Goal: Information Seeking & Learning: Learn about a topic

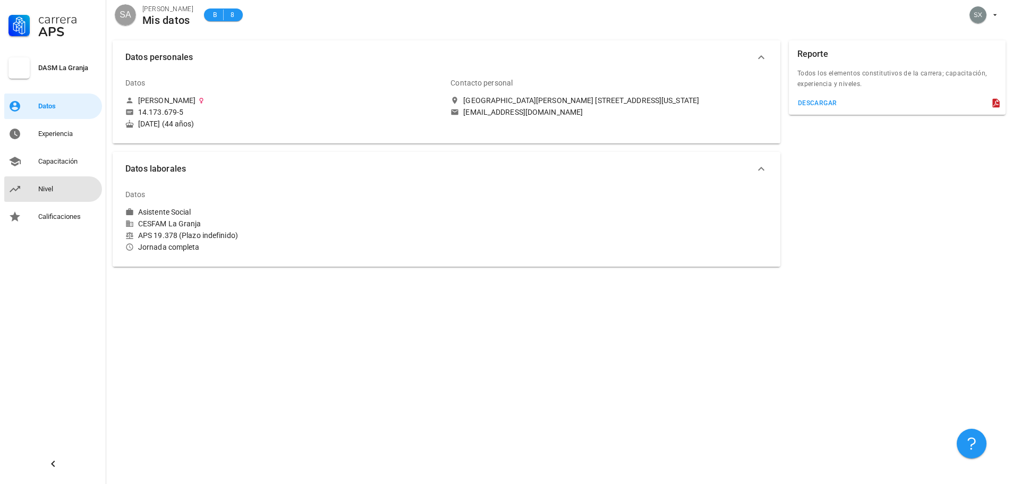
click at [61, 189] on div "Nivel" at bounding box center [68, 189] width 60 height 9
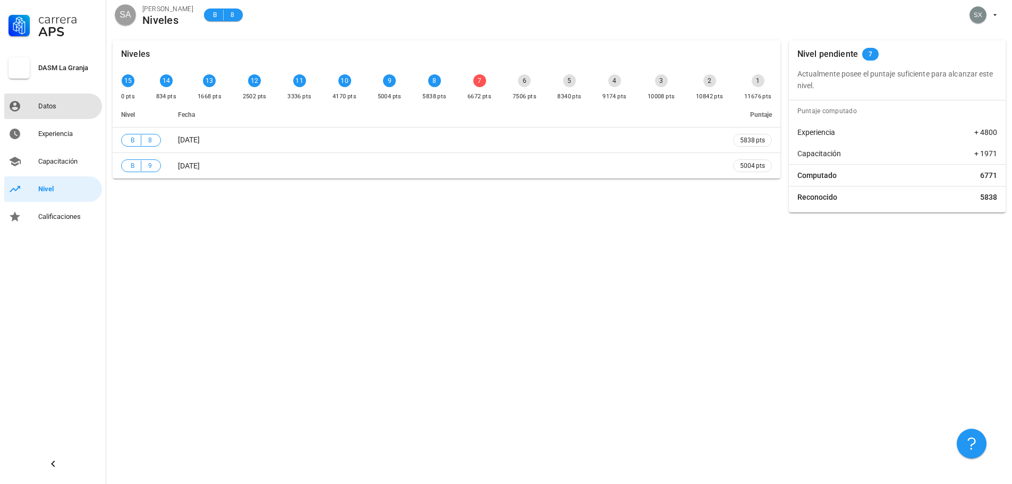
click at [48, 103] on div "Datos" at bounding box center [68, 106] width 60 height 9
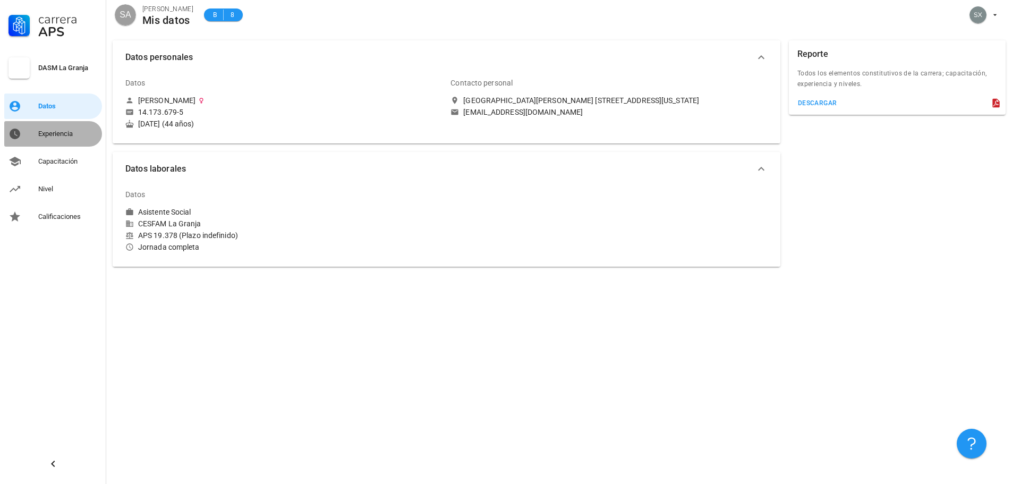
click at [62, 135] on div "Experiencia" at bounding box center [68, 134] width 60 height 9
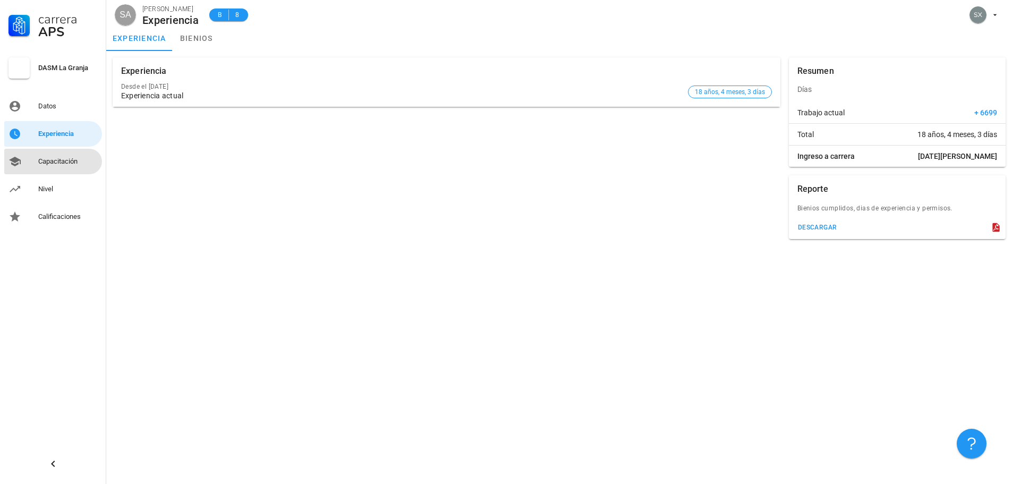
click at [64, 164] on div "Capacitación" at bounding box center [68, 161] width 60 height 9
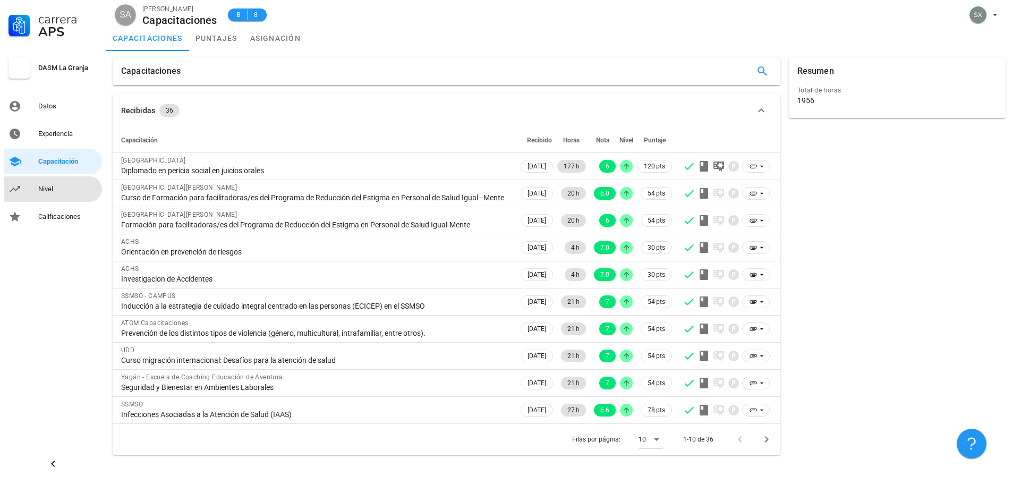
click at [36, 191] on link "Nivel" at bounding box center [53, 189] width 98 height 26
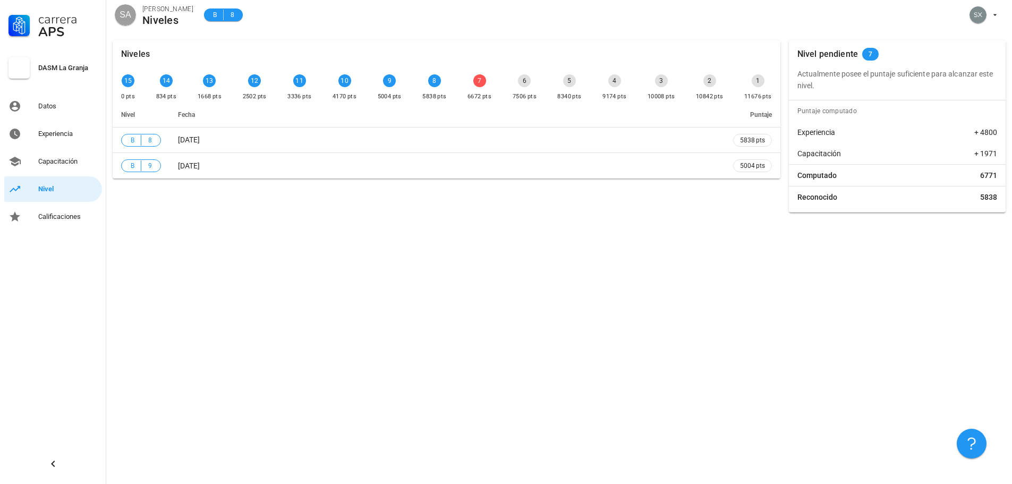
click at [483, 80] on div "7" at bounding box center [479, 80] width 13 height 13
click at [481, 80] on div "7" at bounding box center [479, 80] width 13 height 13
click at [566, 266] on div "Niveles 15 0 pts 14 834 pts 13 1668 pts 12 2502 pts 11 3336 pts 10 4170 pts 9 5…" at bounding box center [559, 259] width 906 height 450
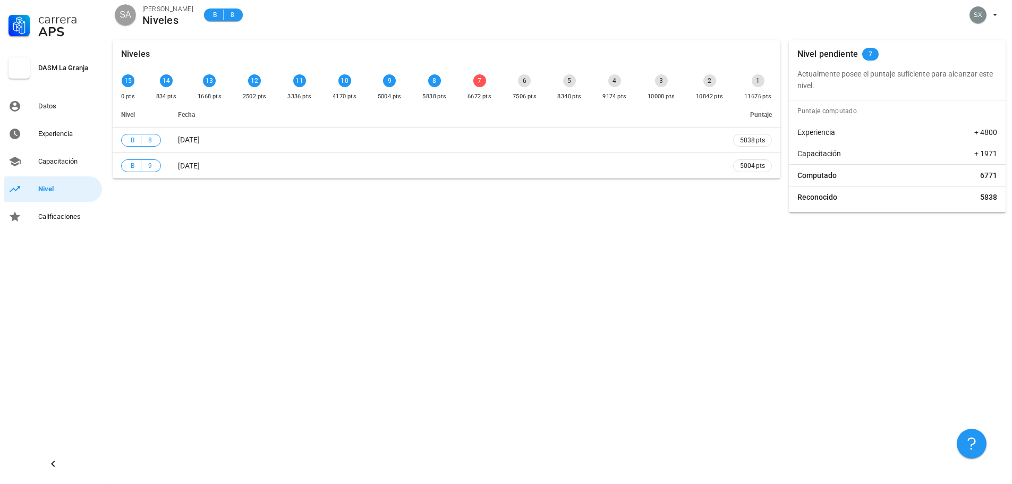
drag, startPoint x: 647, startPoint y: 28, endPoint x: 621, endPoint y: 120, distance: 95.9
click at [599, 206] on div "Niveles 15 0 pts 14 834 pts 13 1668 pts 12 2502 pts 11 3336 pts 10 4170 pts 9 5…" at bounding box center [559, 259] width 906 height 450
